Goal: Information Seeking & Learning: Understand process/instructions

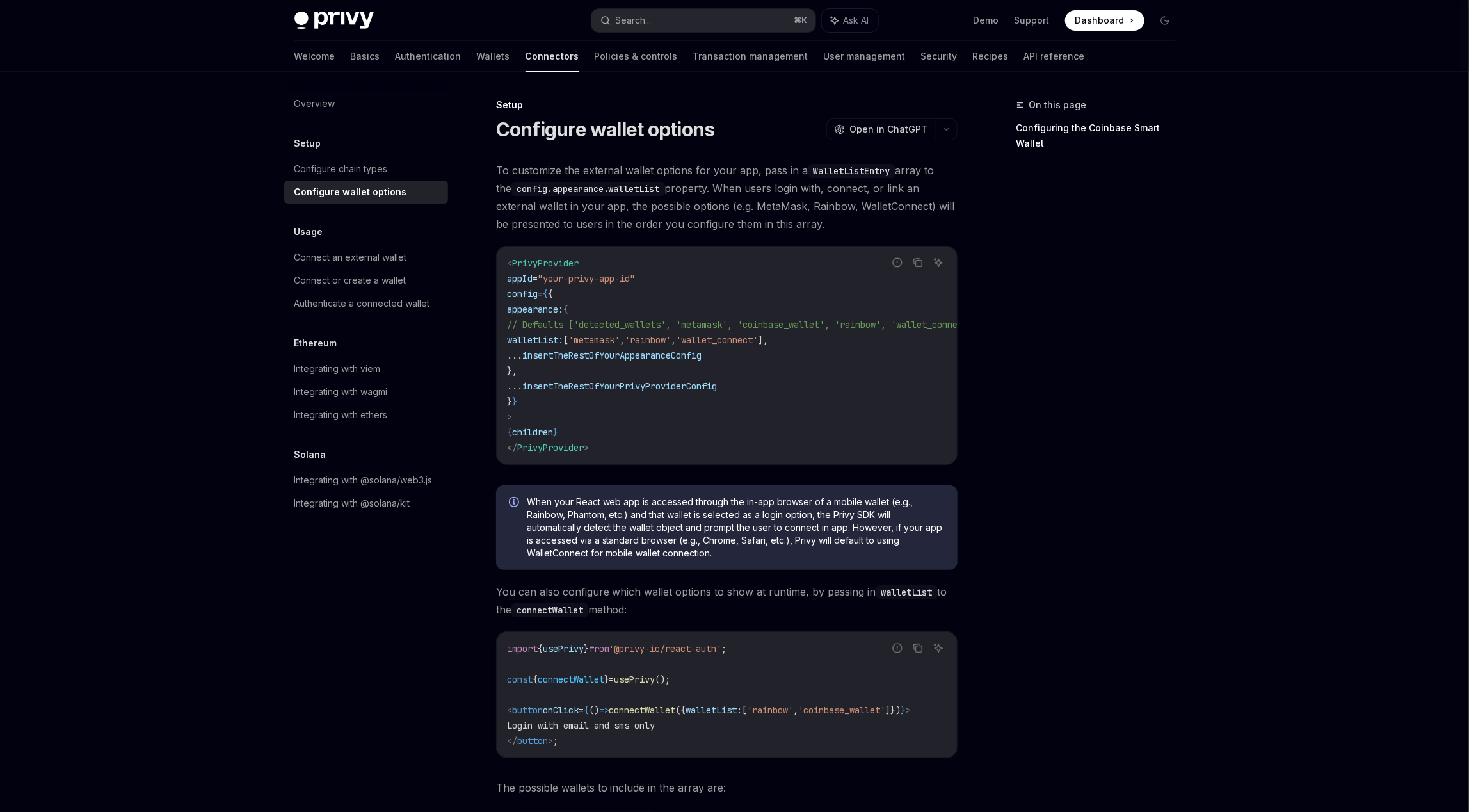
click at [577, 287] on code "< PrivyProvider appId = "your-privy-app-id" config = { { appearance: { // Defau…" at bounding box center [758, 356] width 502 height 200
click at [587, 282] on span ""your-privy-app-id"" at bounding box center [587, 278] width 97 height 11
click at [608, 358] on span "insertTheRestOfYourAppearanceConfig" at bounding box center [612, 355] width 179 height 11
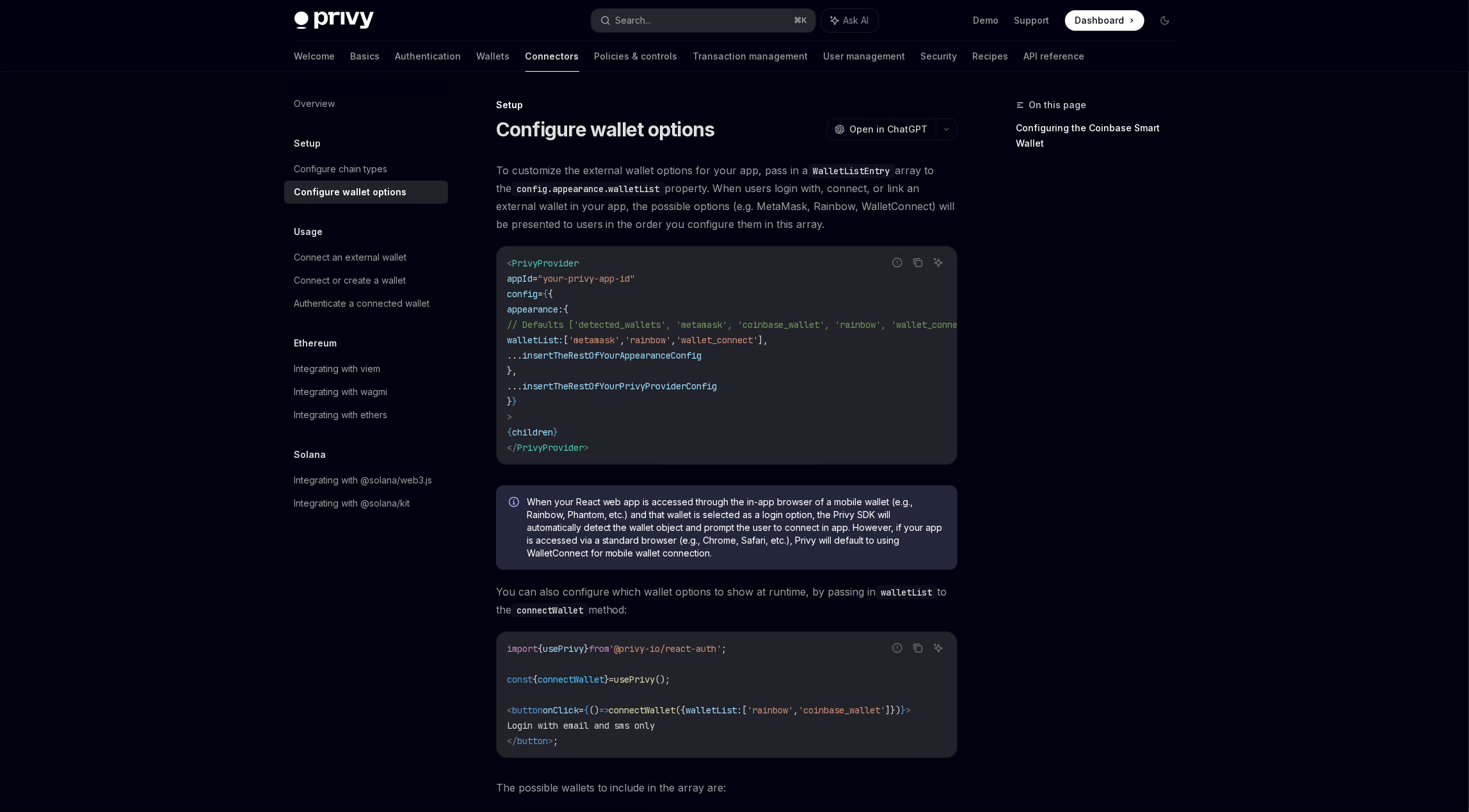
scroll to position [255, 0]
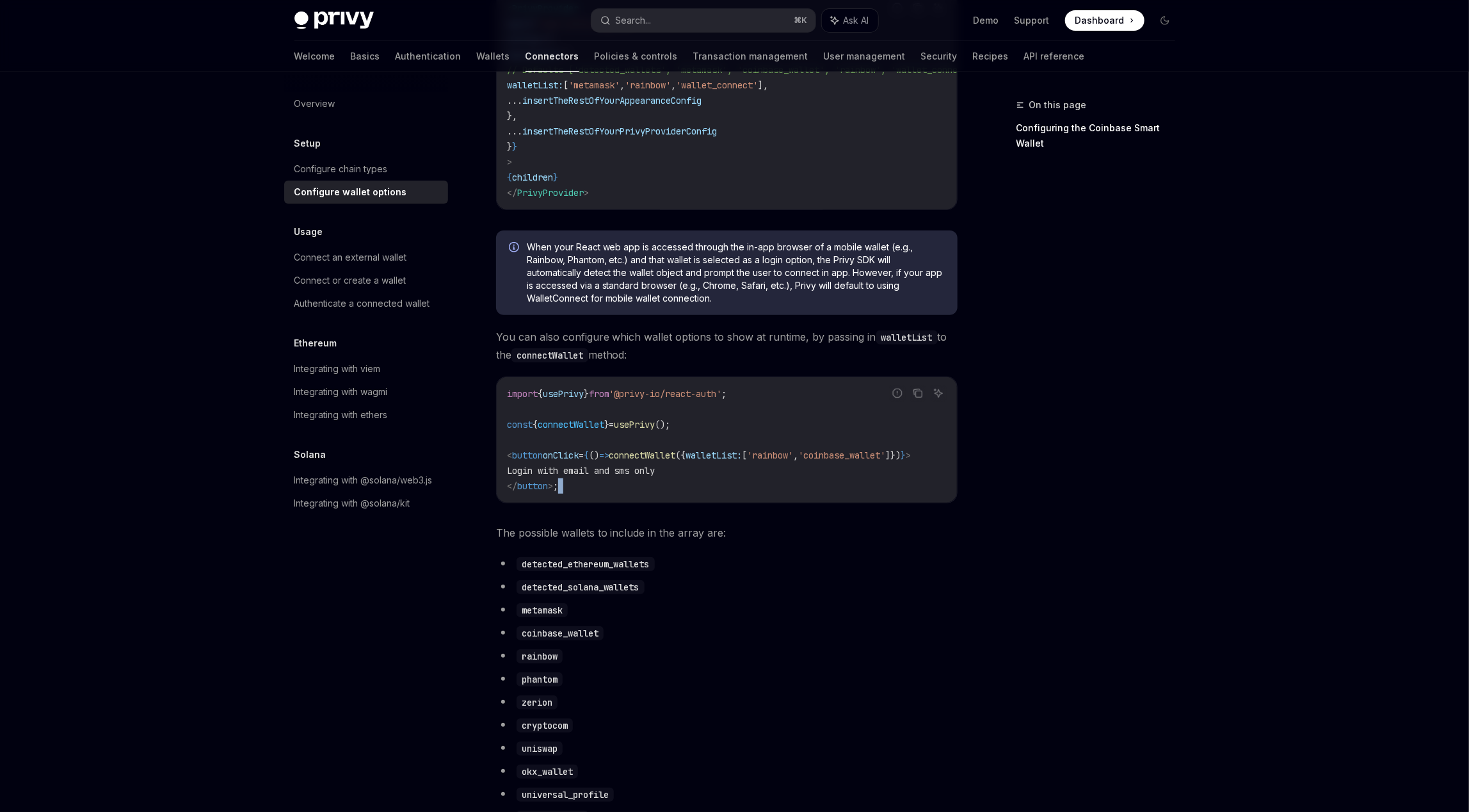
drag, startPoint x: 742, startPoint y: 512, endPoint x: 761, endPoint y: 513, distance: 19.0
click at [708, 465] on code "import { usePrivy } from '@privy-io/react-auth' ; const { connectWallet } = use…" at bounding box center [727, 440] width 439 height 108
click at [710, 460] on span "walletList:" at bounding box center [714, 454] width 57 height 11
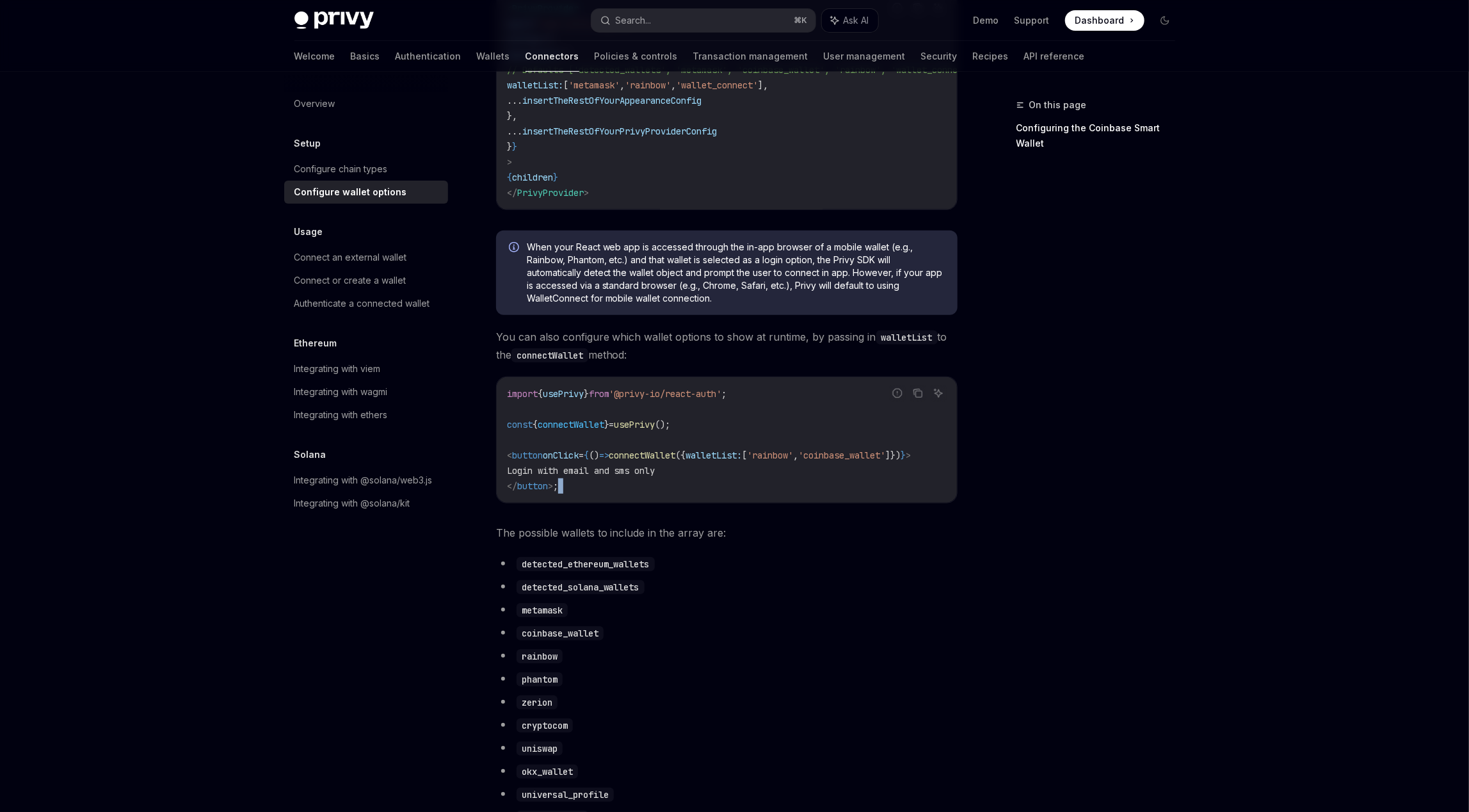
click at [742, 456] on span "walletList:" at bounding box center [714, 454] width 57 height 11
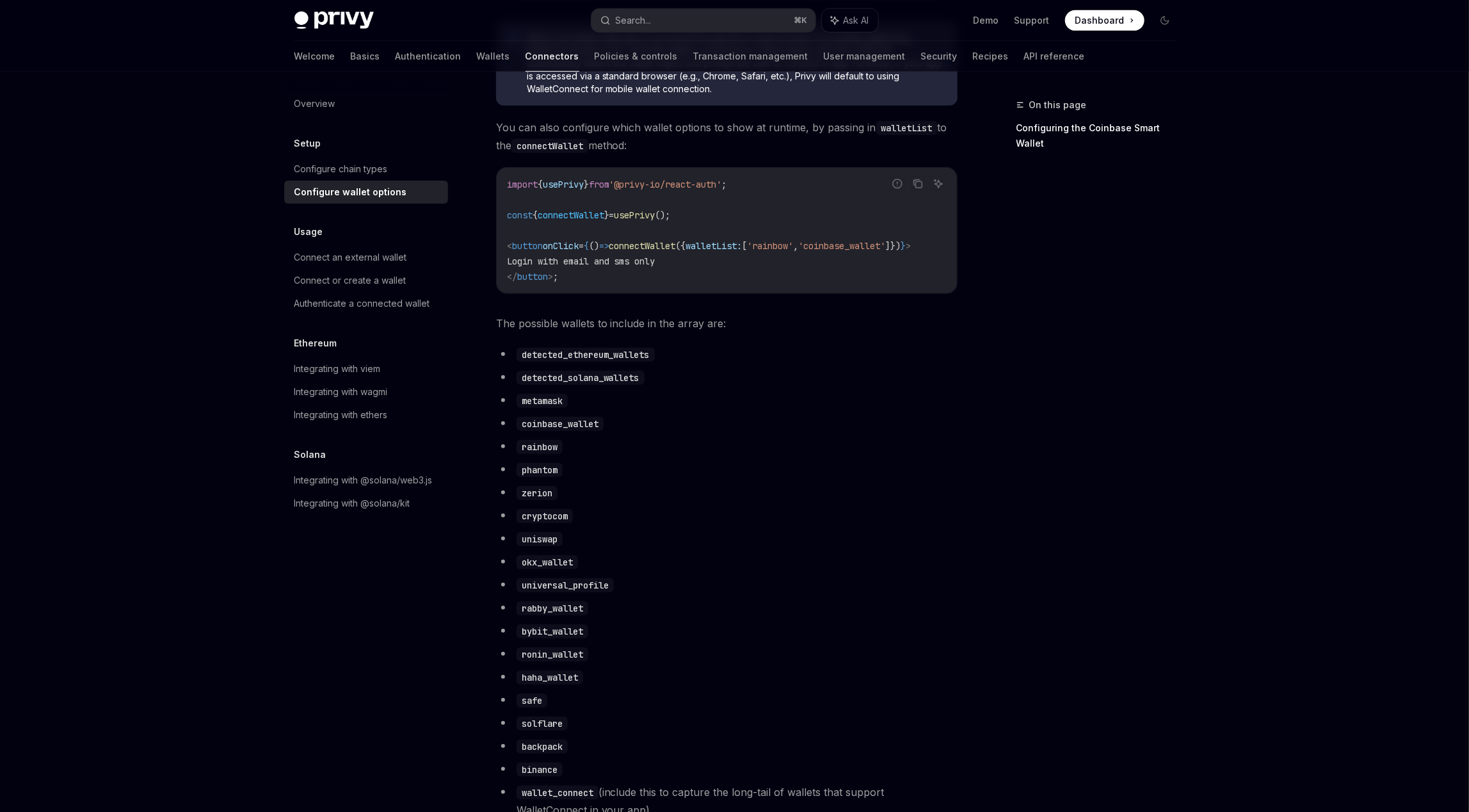
scroll to position [0, 0]
